Goal: Find specific page/section: Find specific page/section

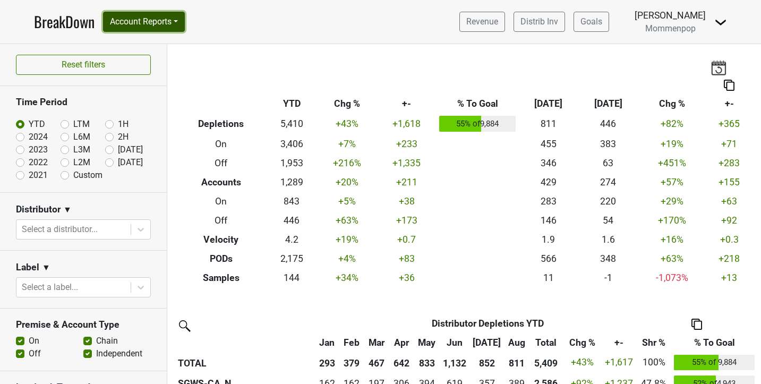
click at [153, 27] on button "Account Reports" at bounding box center [144, 22] width 82 height 20
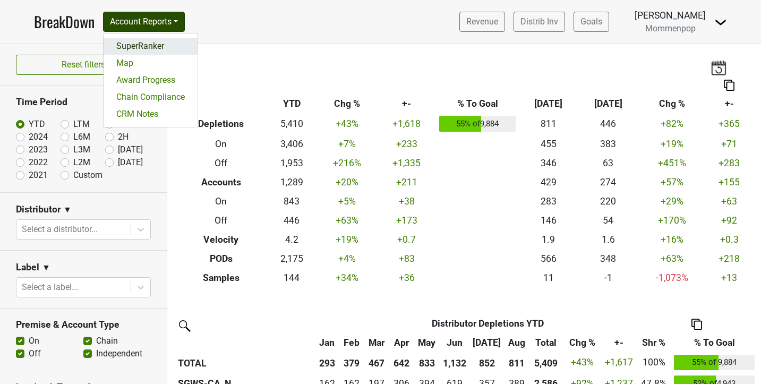
click at [149, 44] on link "SuperRanker" at bounding box center [151, 46] width 94 height 17
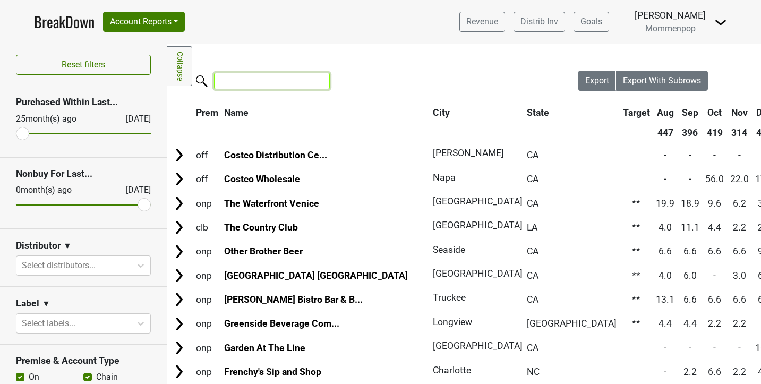
click at [242, 85] on input "search" at bounding box center [272, 81] width 116 height 16
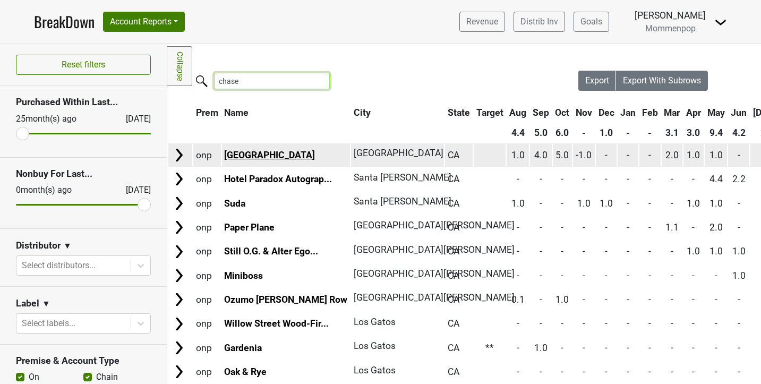
type input "chase"
click at [235, 150] on link "Chase Center" at bounding box center [269, 155] width 91 height 11
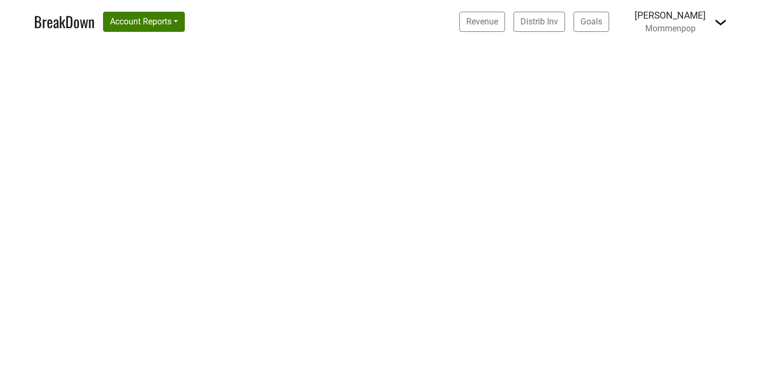
select select "CA"
